Goal: Task Accomplishment & Management: Complete application form

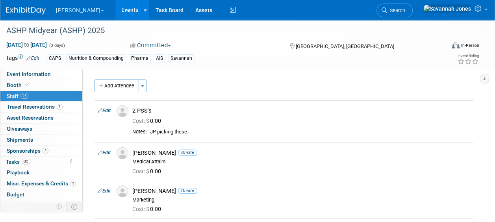
click at [115, 9] on link "Events" at bounding box center [129, 10] width 29 height 20
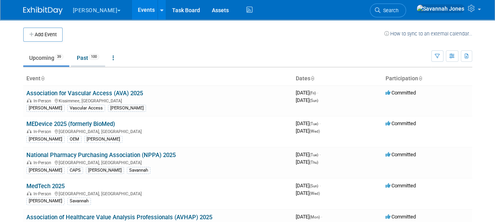
click at [80, 61] on link "Past 100" at bounding box center [88, 57] width 34 height 15
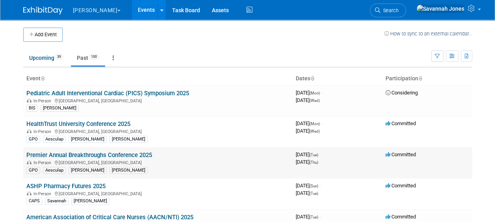
drag, startPoint x: 164, startPoint y: 153, endPoint x: 25, endPoint y: 153, distance: 138.6
click at [25, 153] on td "Premier Annual Breakthroughs Conference 2025 In-Person National Harbor, MD GPO …" at bounding box center [157, 162] width 269 height 31
copy link "Premier Annual Breakthroughs Conference 2025"
click at [54, 59] on link "Upcoming 39" at bounding box center [46, 57] width 46 height 15
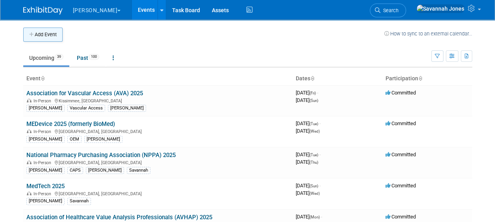
drag, startPoint x: 0, startPoint y: 0, endPoint x: 53, endPoint y: 33, distance: 62.6
click at [53, 33] on button "Add Event" at bounding box center [42, 35] width 39 height 14
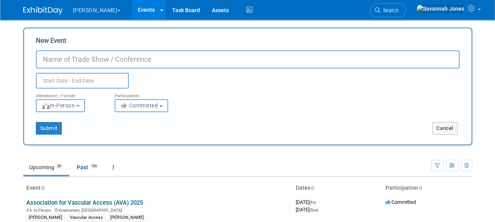
click at [97, 48] on div "New Event Duplicate Event Warning" at bounding box center [248, 62] width 424 height 52
click at [101, 57] on input "New Event" at bounding box center [248, 59] width 424 height 18
paste input "Premier Annual Breakthroughs Conference 2025"
click at [195, 59] on input "Premier Annual Breakthroughs Conference 2025" at bounding box center [248, 59] width 424 height 18
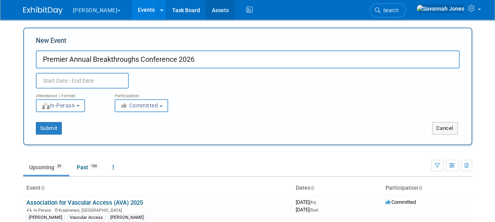
type input "Premier Annual Breakthroughs Conference 2026"
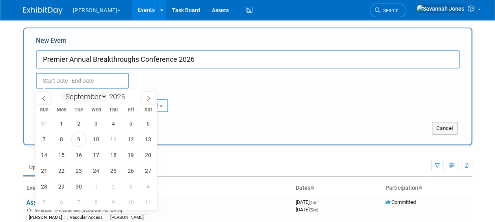
click at [87, 86] on input "text" at bounding box center [82, 81] width 93 height 16
click at [96, 96] on select "January February March April May June July August September October November De…" at bounding box center [84, 97] width 45 height 10
click at [129, 94] on span at bounding box center [128, 94] width 6 height 5
type input "2026"
click at [90, 99] on select "January February March April May June July August September October November De…" at bounding box center [84, 97] width 45 height 10
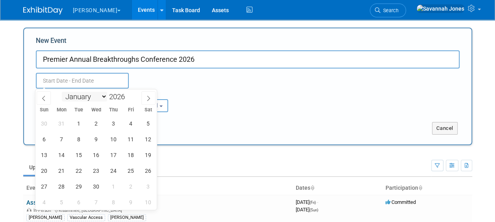
select select "9"
click at [62, 92] on select "January February March April May June July August September October November De…" at bounding box center [84, 97] width 45 height 10
click at [78, 141] on span "6" at bounding box center [78, 139] width 15 height 15
click at [113, 139] on span "8" at bounding box center [113, 139] width 15 height 15
type input "Oct 6, 2026 to Oct 8, 2026"
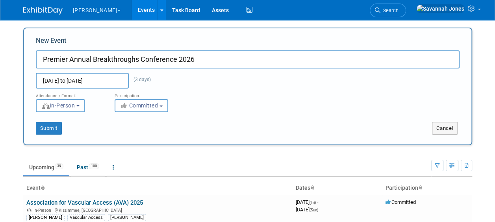
click at [233, 111] on div "Attendance / Format: <img src="https://www.exhibitday.com/Images/Format-InPerso…" at bounding box center [247, 101] width 435 height 24
click at [55, 128] on button "Submit" at bounding box center [49, 128] width 26 height 13
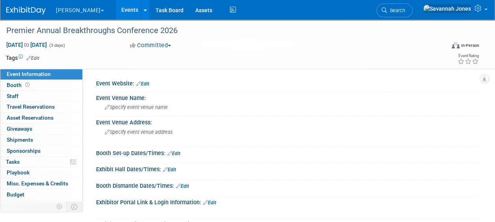
click at [31, 58] on icon at bounding box center [28, 58] width 5 height 5
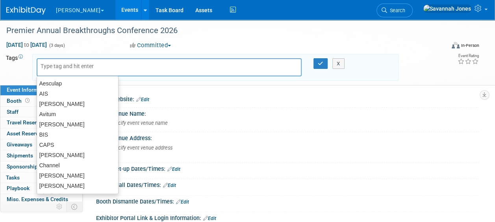
click at [46, 71] on div at bounding box center [169, 67] width 265 height 18
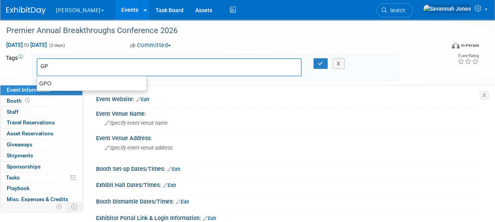
type input "GPO"
click at [55, 78] on div "GPO" at bounding box center [91, 83] width 109 height 10
type input "GPO"
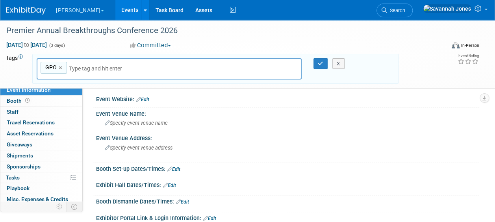
click at [80, 67] on input "text" at bounding box center [124, 69] width 110 height 8
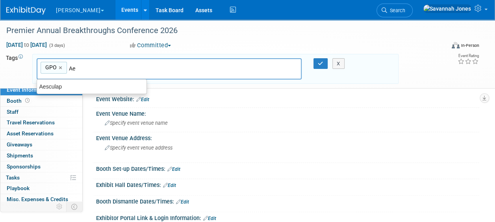
type input "Aes"
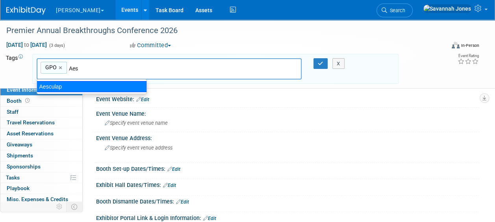
click at [75, 84] on div "Aesculap" at bounding box center [92, 86] width 110 height 11
type input "GPO, Aesculap"
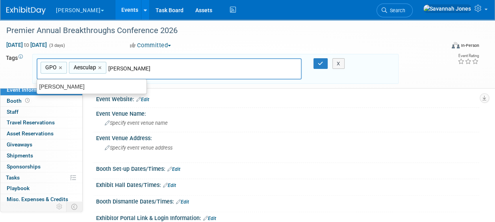
type input "[PERSON_NAME]"
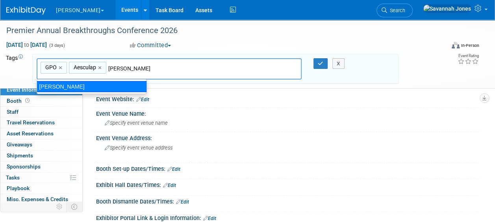
click at [104, 86] on div "[PERSON_NAME]" at bounding box center [92, 86] width 110 height 11
type input "GPO, Aesculap, B. Braun"
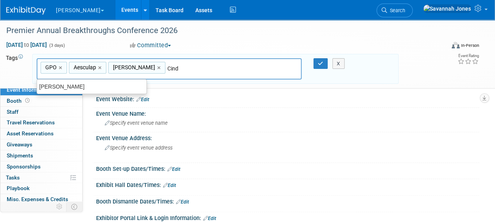
type input "[PERSON_NAME]"
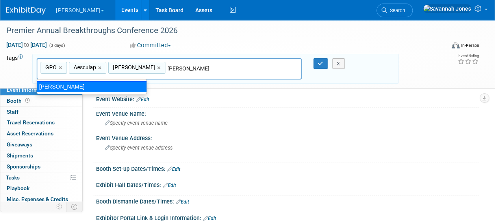
click at [132, 88] on div "[PERSON_NAME]" at bounding box center [92, 86] width 110 height 11
type input "GPO, Aesculap, B. Braun, Cindy"
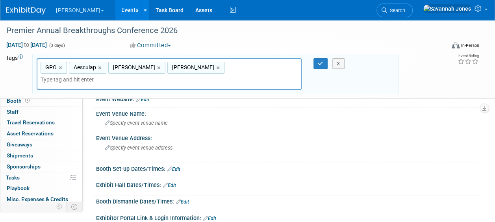
click at [324, 63] on div "X" at bounding box center [339, 63] width 31 height 11
click at [320, 63] on icon "button" at bounding box center [321, 63] width 6 height 5
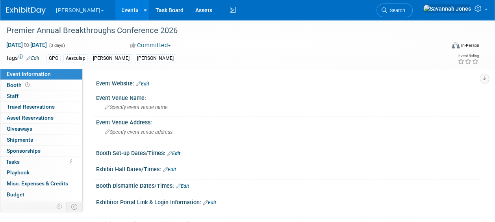
click at [148, 82] on link "Edit" at bounding box center [142, 84] width 13 height 6
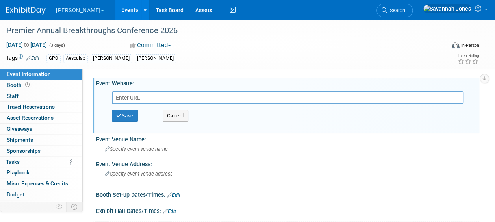
click at [149, 92] on input "text" at bounding box center [288, 97] width 352 height 13
type input "https://breakthroughs.premierinc.com/"
click at [127, 113] on button "Save" at bounding box center [125, 116] width 26 height 12
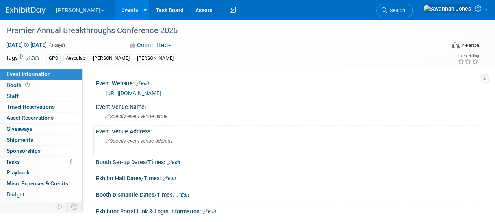
click at [167, 135] on div "Specify event venue address" at bounding box center [176, 144] width 148 height 18
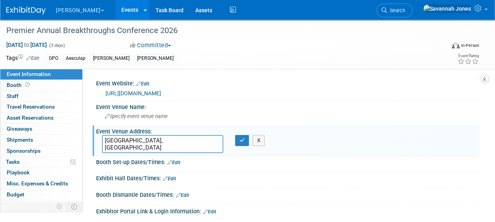
type textarea "[GEOGRAPHIC_DATA], [GEOGRAPHIC_DATA]"
click at [238, 146] on div "National Harbor, MD X" at bounding box center [175, 144] width 159 height 18
click at [241, 137] on button "button" at bounding box center [242, 140] width 14 height 11
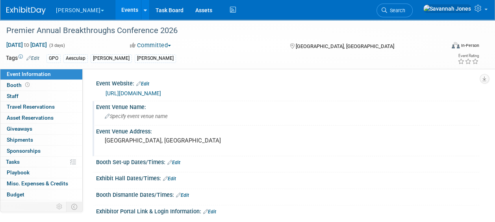
click at [157, 119] on span "Specify event venue name" at bounding box center [136, 116] width 63 height 6
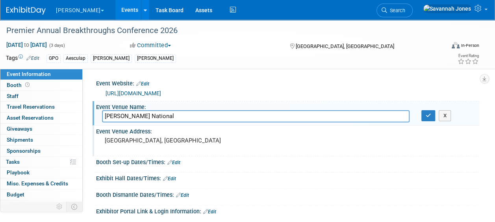
type input "Gaylord National"
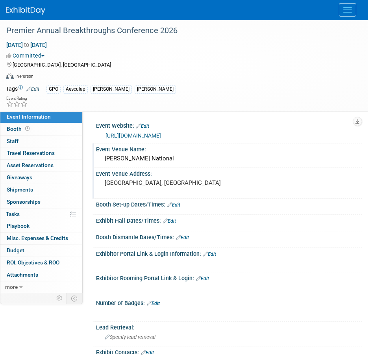
click at [26, 10] on img at bounding box center [25, 11] width 39 height 8
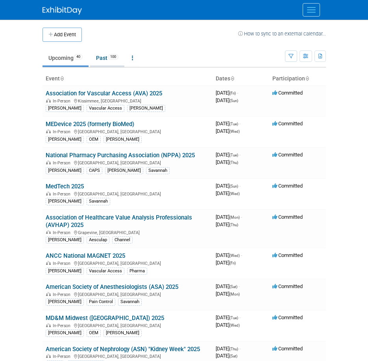
click at [103, 59] on link "Past 100" at bounding box center [107, 57] width 34 height 15
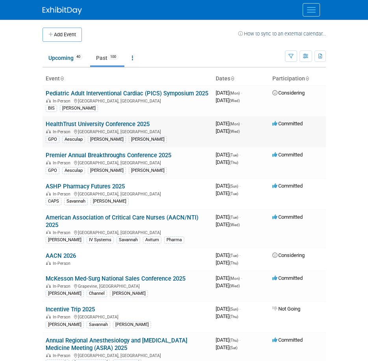
drag, startPoint x: 134, startPoint y: 130, endPoint x: 47, endPoint y: 127, distance: 87.5
click at [47, 127] on td "HealthTrust University Conference 2025 In-Person [GEOGRAPHIC_DATA], [GEOGRAPHIC…" at bounding box center [128, 131] width 170 height 31
click at [69, 63] on link "Upcoming 40" at bounding box center [66, 57] width 46 height 15
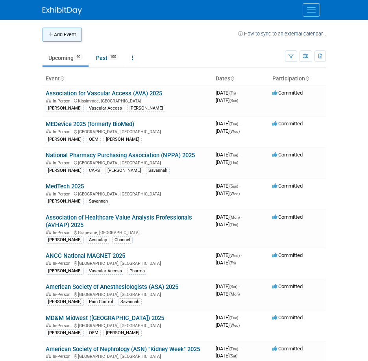
click at [74, 35] on button "Add Event" at bounding box center [62, 35] width 39 height 14
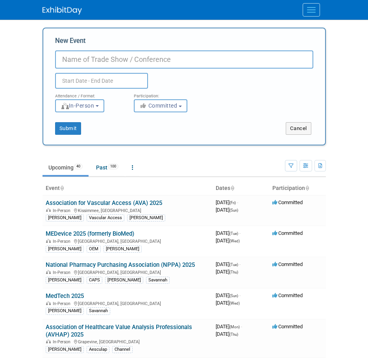
click at [93, 59] on input "New Event" at bounding box center [184, 59] width 258 height 18
type input "HealthTrust University Conference 2026"
click at [121, 87] on body "[PERSON_NAME] Explore: My Workspaces 2 Go to Workspace: Aesculap [PERSON_NAME] …" at bounding box center [184, 180] width 368 height 361
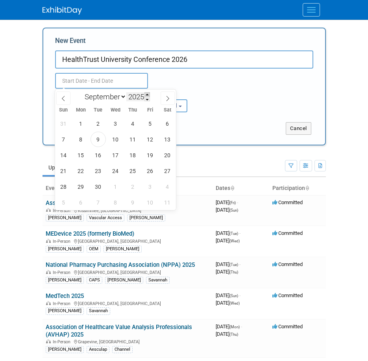
click at [146, 93] on span at bounding box center [147, 94] width 6 height 5
type input "2026"
click at [108, 97] on select "January February March April May June July August September October November De…" at bounding box center [103, 97] width 45 height 10
select select "7"
click at [81, 92] on select "January February March April May June July August September October November De…" at bounding box center [103, 97] width 45 height 10
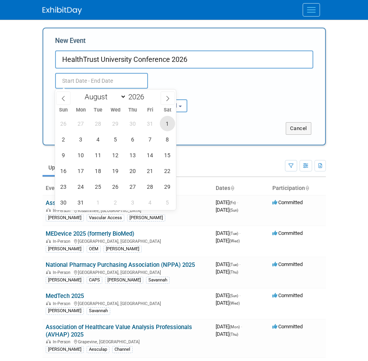
click at [167, 122] on span "1" at bounding box center [167, 123] width 15 height 15
type input "[DATE] to [DATE]"
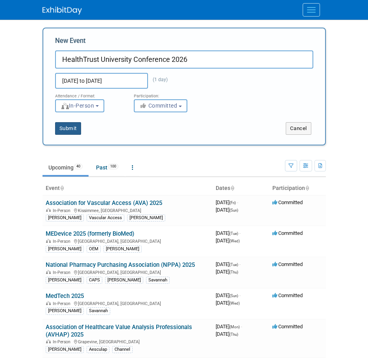
click at [69, 132] on button "Submit" at bounding box center [68, 128] width 26 height 13
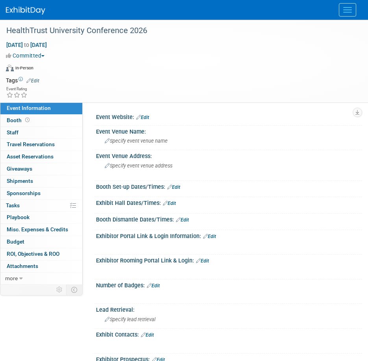
click at [39, 77] on td "Tags Edit" at bounding box center [22, 80] width 33 height 8
click at [39, 82] on link "Edit" at bounding box center [32, 81] width 13 height 6
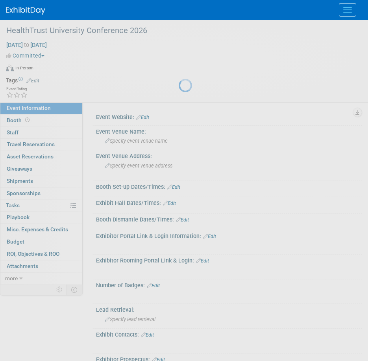
click at [179, 80] on div at bounding box center [184, 180] width 11 height 361
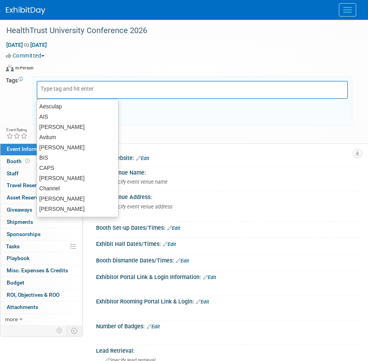
click at [59, 91] on input "text" at bounding box center [72, 89] width 63 height 8
click at [59, 105] on div "Aesculap" at bounding box center [78, 106] width 82 height 11
type input "Aesculap"
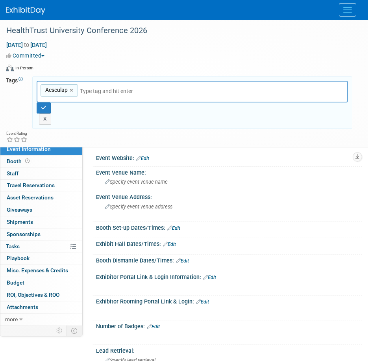
type input "B"
click at [76, 107] on div "[PERSON_NAME]" at bounding box center [91, 110] width 109 height 10
type input "Aesculap, B. Braun"
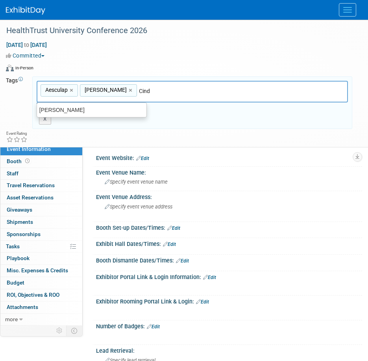
type input "[PERSON_NAME]"
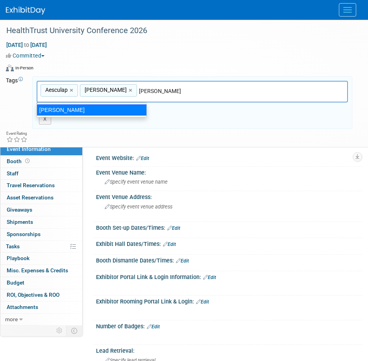
click at [83, 110] on div "[PERSON_NAME]" at bounding box center [92, 109] width 110 height 11
type input "Aesculap, B. Braun, Cindy"
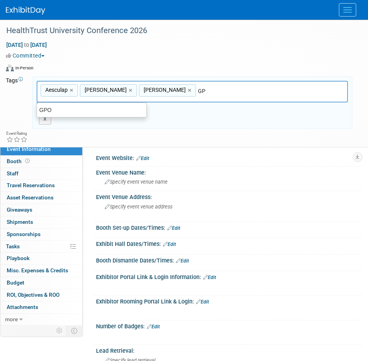
type input "GPO"
type input "Aesculap, B. Braun, Cindy, GPO"
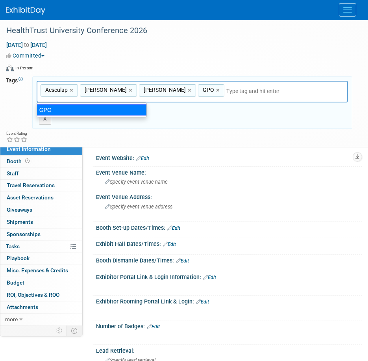
click at [220, 112] on div "Aesculap, B. Braun, Cindy, GPO Aesculap × B. Braun × Cindy × GPO × X" at bounding box center [192, 103] width 323 height 44
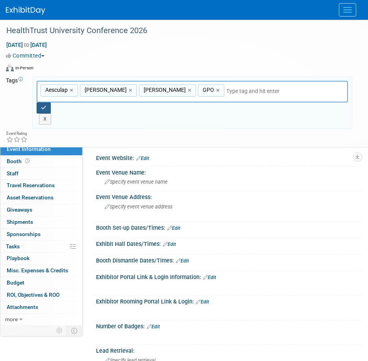
click at [37, 107] on button "button" at bounding box center [44, 107] width 14 height 11
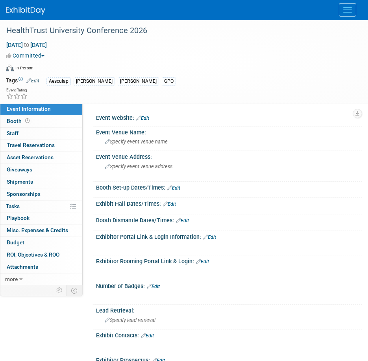
click at [25, 7] on img at bounding box center [25, 11] width 39 height 8
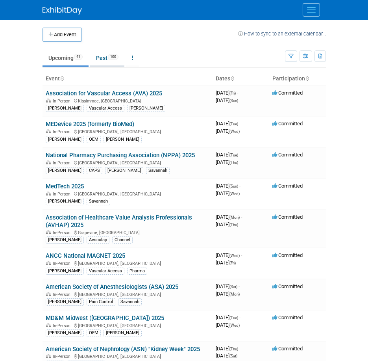
click at [105, 55] on link "Past 100" at bounding box center [107, 57] width 34 height 15
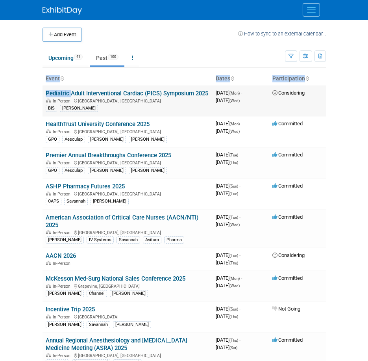
drag, startPoint x: 29, startPoint y: 83, endPoint x: 68, endPoint y: 96, distance: 40.6
click at [68, 96] on body "B. Braun Explore: My Workspaces 2 Go to Workspace: Aesculap B. Braun Events Add…" at bounding box center [184, 180] width 368 height 361
drag, startPoint x: 68, startPoint y: 96, endPoint x: 33, endPoint y: 104, distance: 35.1
click at [30, 104] on body "B. Braun Explore: My Workspaces 2 Go to Workspace: Aesculap B. Braun Events Add…" at bounding box center [184, 180] width 368 height 361
drag, startPoint x: 68, startPoint y: 102, endPoint x: 47, endPoint y: 91, distance: 23.2
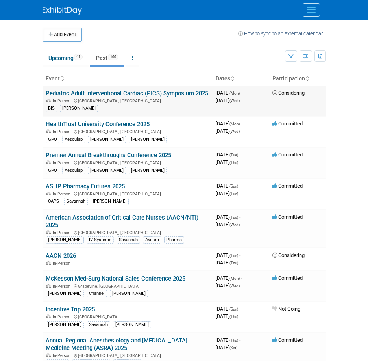
click at [47, 91] on td "Pediatric Adult Interventional Cardiac (PICS) Symposium 2025 In-Person Chicago,…" at bounding box center [128, 100] width 170 height 31
copy link "Pediatric Adult Interventional Cardiac (PICS) Symposium 2025"
click at [67, 29] on button "Add Event" at bounding box center [62, 35] width 39 height 14
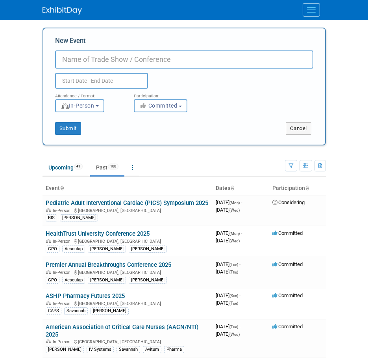
click at [85, 61] on input "New Event" at bounding box center [184, 59] width 258 height 18
paste input "Pediatric Adult Interventional Cardiac (PICS) Symposium 2025"
type input "Pediatric Adult Interventional Cardiac (PICS) Symposium 2025"
click at [100, 76] on input "text" at bounding box center [101, 81] width 93 height 16
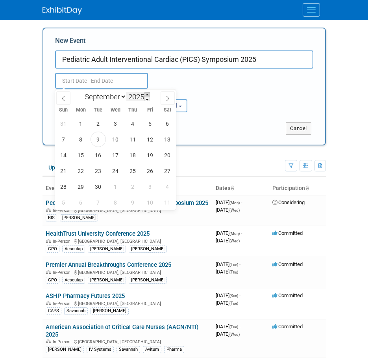
click at [146, 94] on span at bounding box center [147, 94] width 6 height 5
type input "2026"
click at [112, 99] on select "January February March April May June July August September October November De…" at bounding box center [103, 97] width 45 height 10
select select "7"
click at [81, 92] on select "January February March April May June July August September October November De…" at bounding box center [103, 97] width 45 height 10
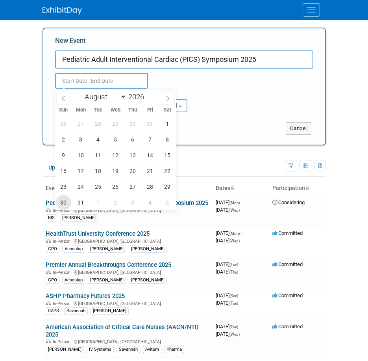
click at [64, 202] on span "30" at bounding box center [63, 202] width 15 height 15
click at [115, 202] on span "2" at bounding box center [115, 202] width 15 height 15
type input "Aug 30, 2026 to Sep 2, 2026"
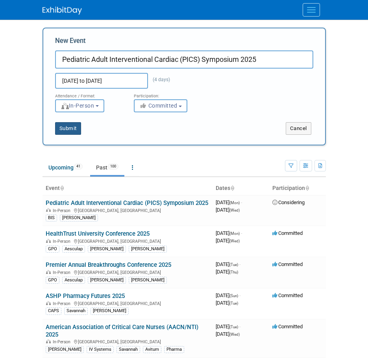
click at [72, 133] on button "Submit" at bounding box center [68, 128] width 26 height 13
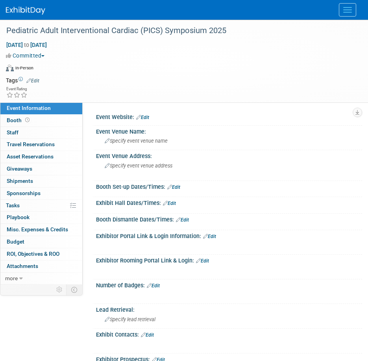
click at [143, 119] on link "Edit" at bounding box center [142, 118] width 13 height 6
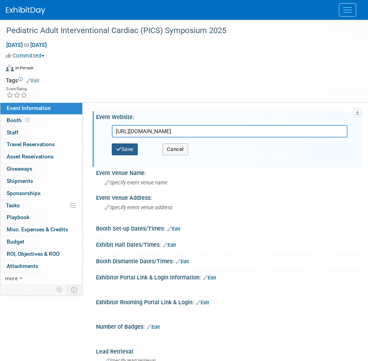
type input "https://www.picsymposium.com/"
click at [132, 144] on button "Save" at bounding box center [125, 149] width 26 height 12
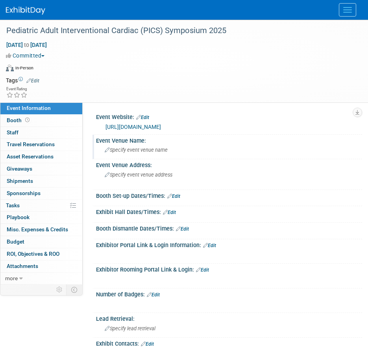
click at [161, 151] on span "Specify event venue name" at bounding box center [136, 150] width 63 height 6
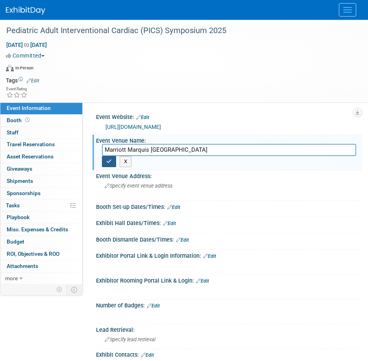
type input "Marriott Marquis San Diego Marina"
click at [111, 162] on icon "button" at bounding box center [109, 161] width 6 height 5
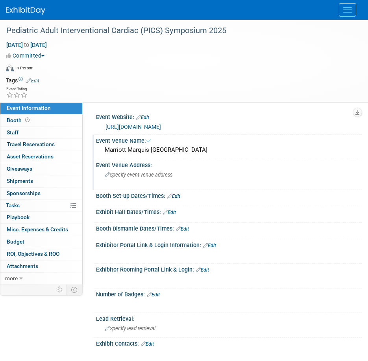
click at [132, 172] on span "Specify event venue address" at bounding box center [139, 175] width 68 height 6
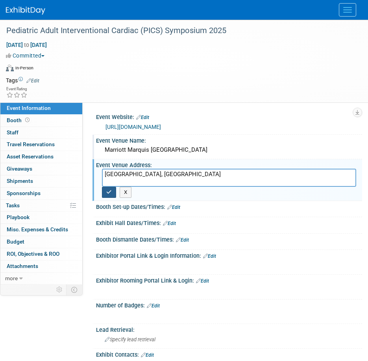
type textarea "[GEOGRAPHIC_DATA], [GEOGRAPHIC_DATA]"
click at [109, 190] on icon "button" at bounding box center [109, 191] width 6 height 5
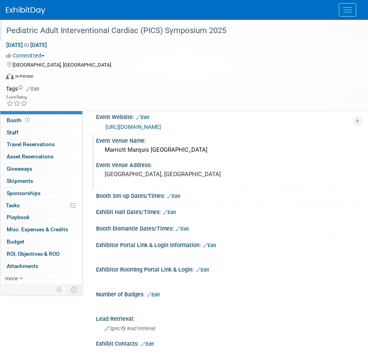
click at [219, 28] on div "Pediatric Adult Interventional Cardiac (PICS) Symposium 2025" at bounding box center [178, 31] width 349 height 14
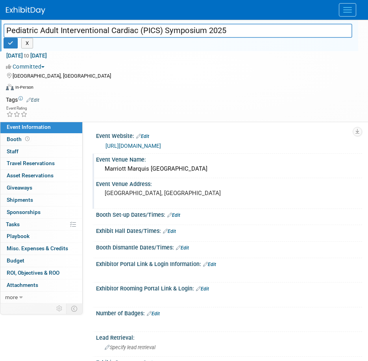
click at [237, 32] on input "Pediatric Adult Interventional Cardiac (PICS) Symposium 2025" at bounding box center [178, 31] width 349 height 14
type input "Pediatric Adult Interventional Cardiac (PICS) Symposium 2026"
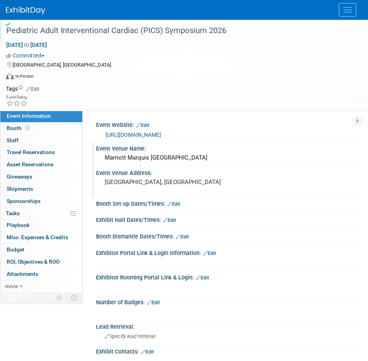
click at [237, 32] on div "Pediatric Adult Interventional Cardiac (PICS) Symposium 2026" at bounding box center [178, 31] width 349 height 14
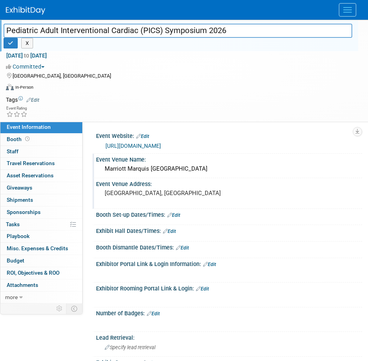
drag, startPoint x: 207, startPoint y: 31, endPoint x: -22, endPoint y: 31, distance: 229.2
click at [0, 31] on html "B. Braun Explore: My Workspaces 2 Go to Workspace: Aesculap B. Braun Events Add…" at bounding box center [184, 180] width 368 height 361
click at [174, 69] on div "Committed Committed Considering Not Going" at bounding box center [179, 66] width 346 height 8
click at [9, 39] on button "button" at bounding box center [11, 43] width 14 height 11
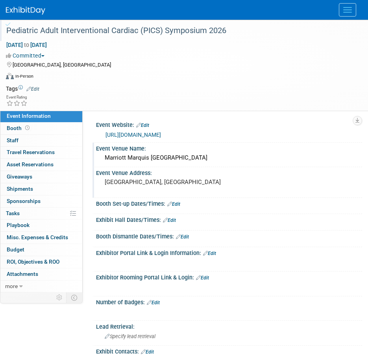
click at [46, 10] on div at bounding box center [184, 10] width 356 height 20
click at [43, 9] on img at bounding box center [25, 11] width 39 height 8
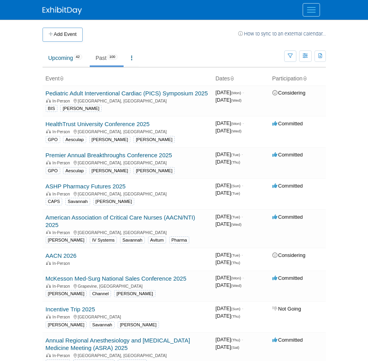
scroll to position [887, 0]
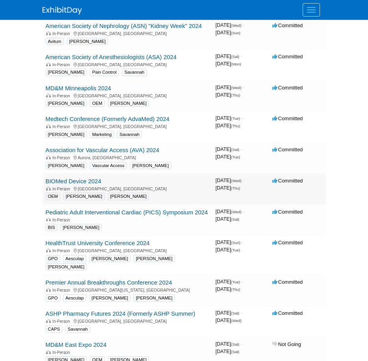
drag, startPoint x: 119, startPoint y: 183, endPoint x: 46, endPoint y: 179, distance: 73.8
click at [46, 179] on td "BIOMed Device 2024 In-Person Boston, MA OEM B. Braun Dawn" at bounding box center [128, 188] width 170 height 31
drag, startPoint x: 46, startPoint y: 179, endPoint x: 23, endPoint y: 183, distance: 22.9
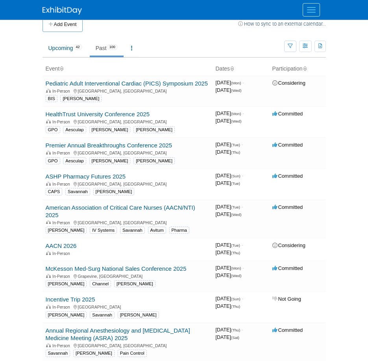
scroll to position [0, 0]
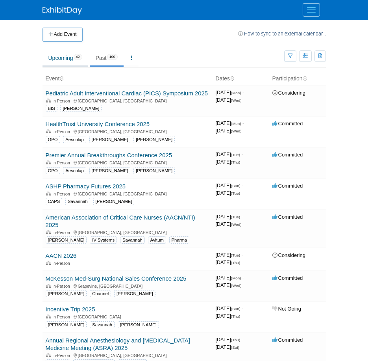
click at [64, 55] on link "Upcoming 42" at bounding box center [66, 57] width 46 height 15
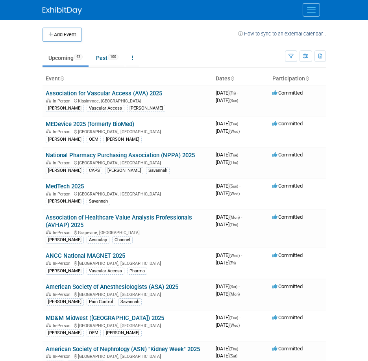
click at [33, 84] on body "B. Braun Explore: My Workspaces 2 Go to Workspace: Aesculap B. Braun Events Add…" at bounding box center [184, 180] width 368 height 361
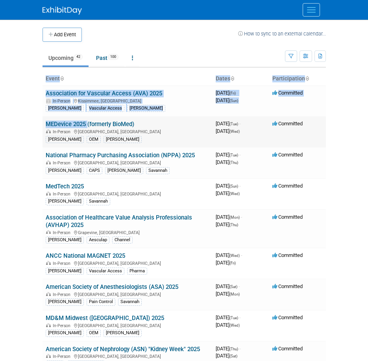
drag, startPoint x: 33, startPoint y: 121, endPoint x: 85, endPoint y: 125, distance: 51.8
click at [85, 125] on body "B. Braun Explore: My Workspaces 2 Go to Workspace: Aesculap B. Braun Events Add…" at bounding box center [184, 180] width 368 height 361
drag, startPoint x: 85, startPoint y: 125, endPoint x: 23, endPoint y: 124, distance: 61.8
click at [17, 125] on body "B. Braun Explore: My Workspaces 2 Go to Workspace: Aesculap B. Braun Events Add…" at bounding box center [184, 180] width 368 height 361
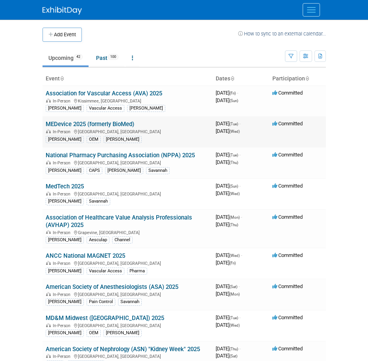
drag, startPoint x: 40, startPoint y: 125, endPoint x: 144, endPoint y: 124, distance: 104.7
drag, startPoint x: 144, startPoint y: 124, endPoint x: 68, endPoint y: 125, distance: 76.8
click at [13, 127] on body "B. Braun Explore: My Workspaces 2 Go to Workspace: Aesculap B. Braun Events Add…" at bounding box center [184, 180] width 368 height 361
drag, startPoint x: 150, startPoint y: 126, endPoint x: 47, endPoint y: 123, distance: 103.2
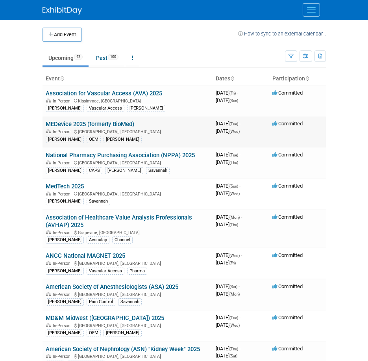
click at [47, 123] on td "MEDevice 2025 (formerly BioMed) In-Person Boston, MA Dawn OEM B. Braun" at bounding box center [128, 131] width 170 height 31
copy link "MEDevice 2025 (formerly BioMed)"
click at [62, 38] on button "Add Event" at bounding box center [62, 35] width 39 height 14
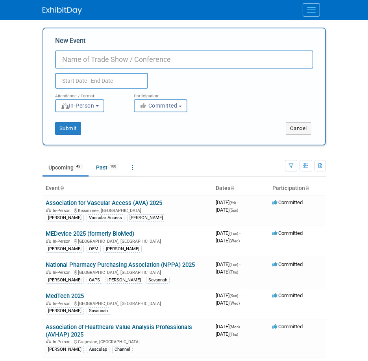
click at [85, 62] on input "New Event" at bounding box center [184, 59] width 258 height 18
paste input "MEDevice 2025 (formerly BioMed)"
click at [109, 57] on input "MEDevice 2025 (formerly BioMed)" at bounding box center [184, 59] width 258 height 18
type input "MEDevice 2026 (formerly BioMed)"
click at [130, 79] on input "text" at bounding box center [101, 81] width 93 height 16
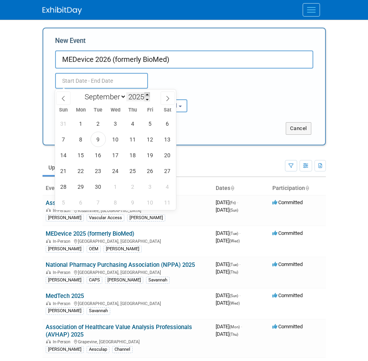
click at [148, 93] on span at bounding box center [147, 94] width 6 height 5
type input "2026"
click at [111, 97] on select "January February March April May June July August September October November De…" at bounding box center [103, 97] width 45 height 10
select select "9"
click at [81, 92] on select "January February March April May June July August September October November De…" at bounding box center [103, 97] width 45 height 10
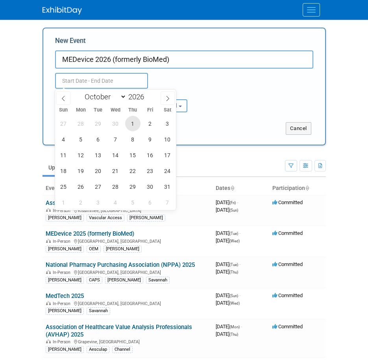
click at [135, 124] on span "1" at bounding box center [132, 123] width 15 height 15
type input "Oct 1, 2026 to Oct 1, 2026"
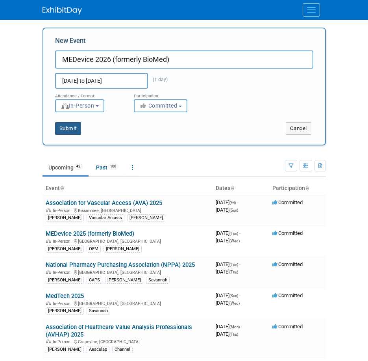
click at [75, 130] on button "Submit" at bounding box center [68, 128] width 26 height 13
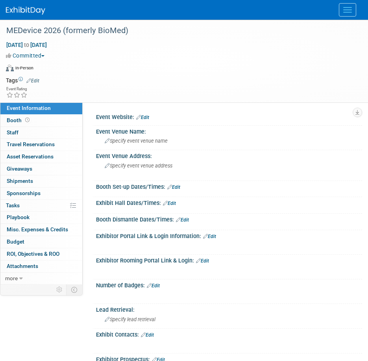
click at [35, 79] on link "Edit" at bounding box center [32, 81] width 13 height 6
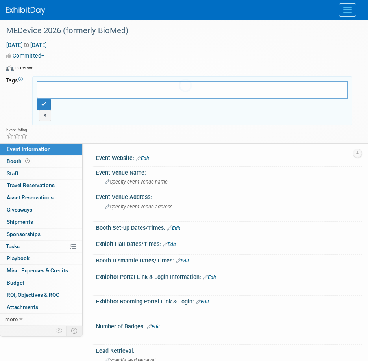
click at [55, 91] on input "text" at bounding box center [72, 89] width 63 height 8
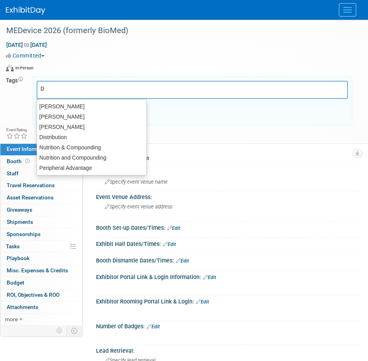
type input "Da"
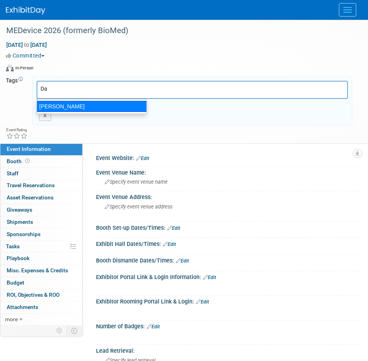
click at [59, 104] on div "[PERSON_NAME]" at bounding box center [92, 106] width 110 height 11
type input "[PERSON_NAME]"
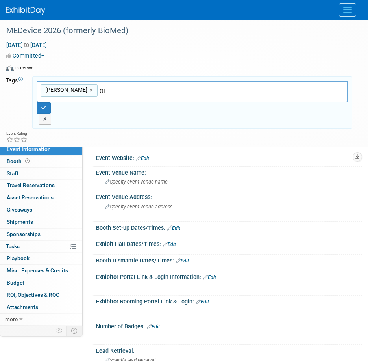
type input "OEM"
type input "[PERSON_NAME], OEM"
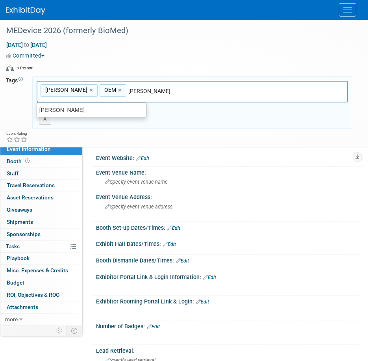
type input "[PERSON_NAME]"
type input "[PERSON_NAME], OEM, [PERSON_NAME]"
click at [165, 113] on div "Dawn, OEM, B. Braun Dawn × OEM × B. Braun × X" at bounding box center [192, 103] width 323 height 44
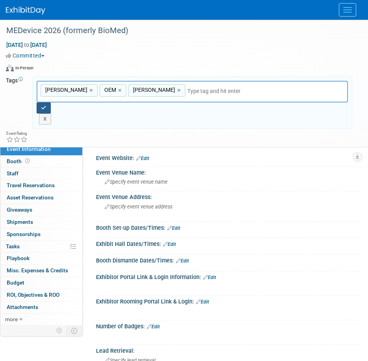
click at [48, 108] on button "button" at bounding box center [44, 107] width 14 height 11
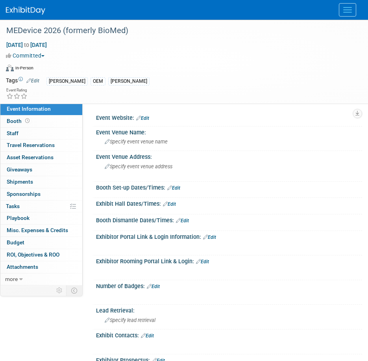
click at [145, 119] on link "Edit" at bounding box center [142, 118] width 13 height 6
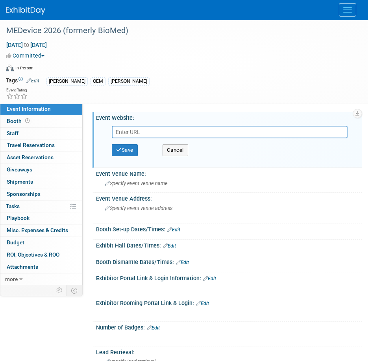
click at [141, 129] on input "text" at bounding box center [230, 132] width 236 height 13
type input "https://www.medeviceboston.com/en/digital-ad-general.html?utm_medium=paid-searc…"
click at [132, 154] on button "Save" at bounding box center [125, 150] width 26 height 12
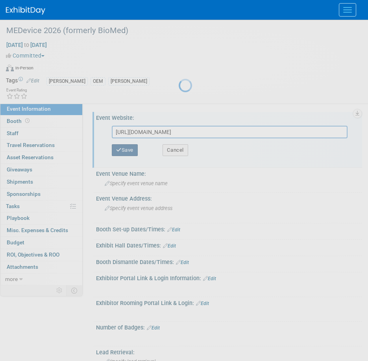
scroll to position [0, 0]
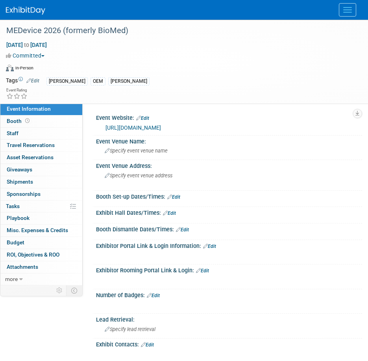
click at [46, 9] on link at bounding box center [30, 7] width 49 height 6
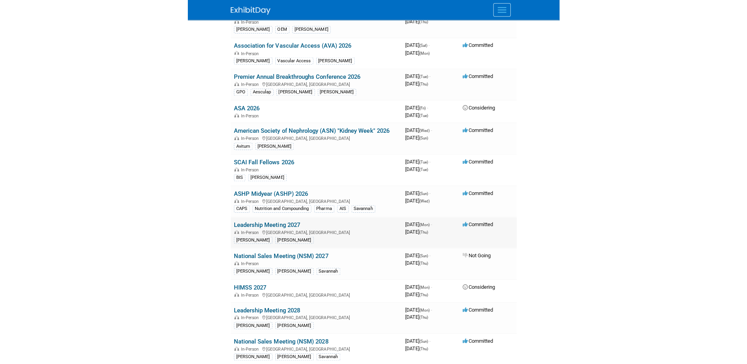
scroll to position [984, 0]
